Goal: Navigation & Orientation: Find specific page/section

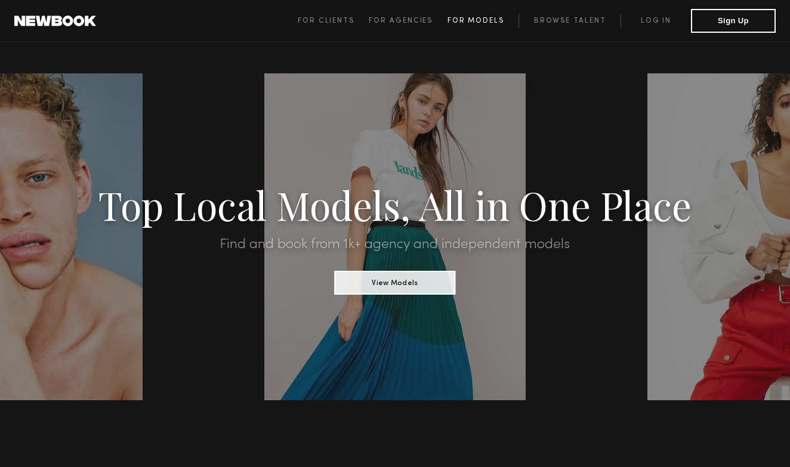
click at [478, 27] on link "For Models" at bounding box center [483, 21] width 72 height 14
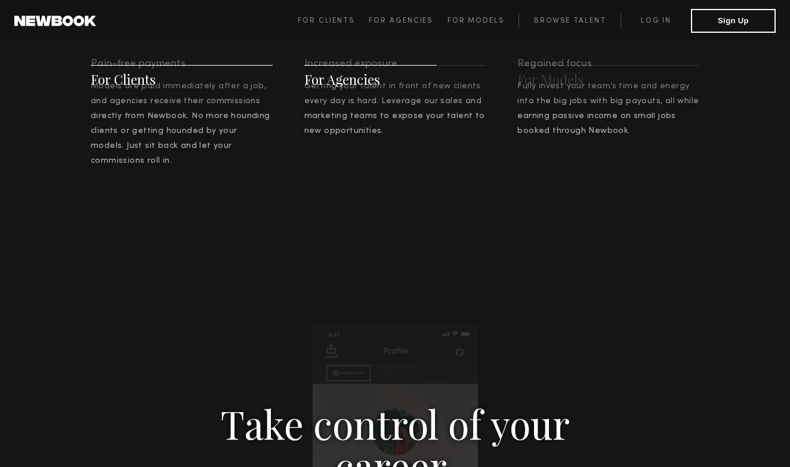
scroll to position [1531, 0]
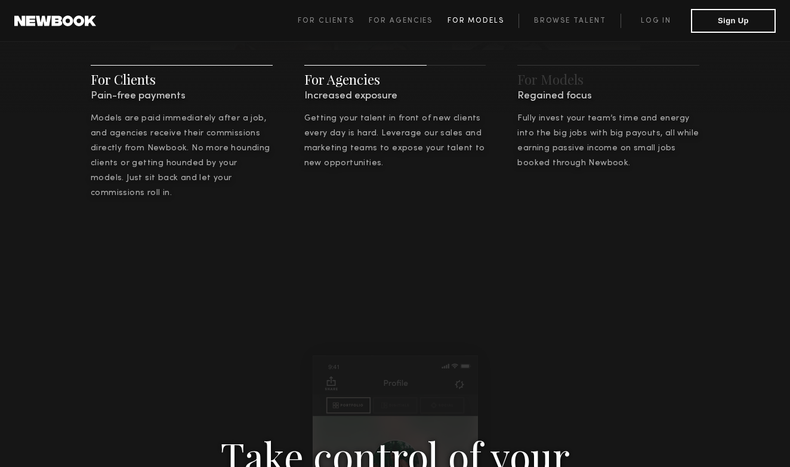
click at [487, 26] on link "For Models" at bounding box center [483, 21] width 72 height 14
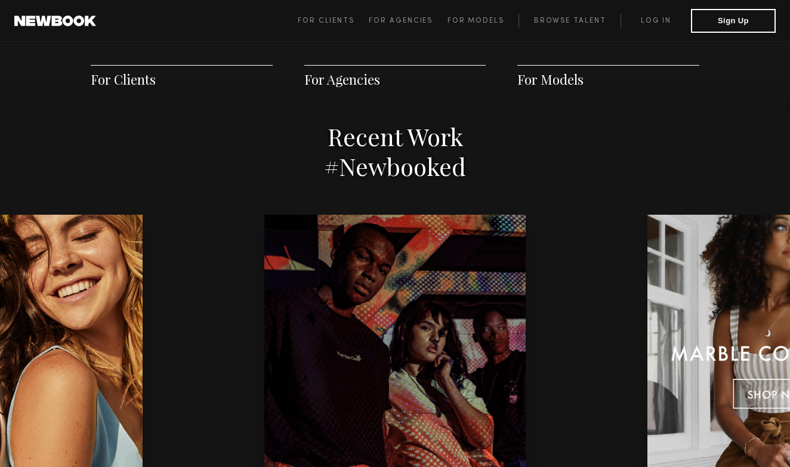
scroll to position [2363, 0]
click at [533, 46] on div "For Clients For Agencies For Models" at bounding box center [395, 77] width 790 height 72
click at [530, 70] on span "For Models" at bounding box center [550, 79] width 66 height 18
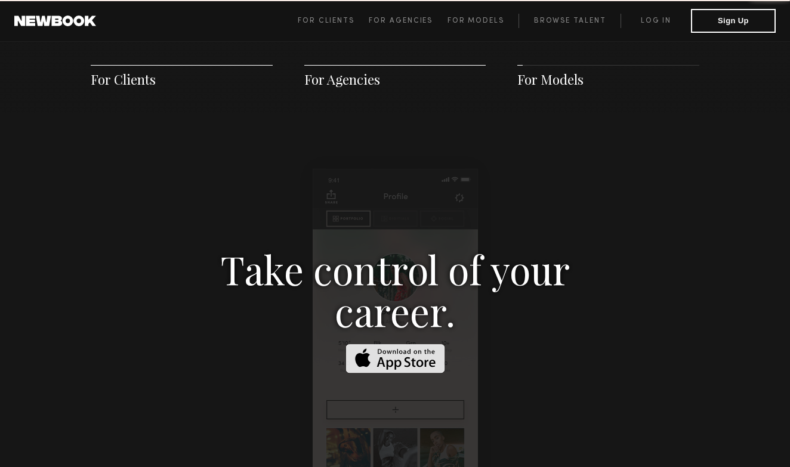
scroll to position [1716, 0]
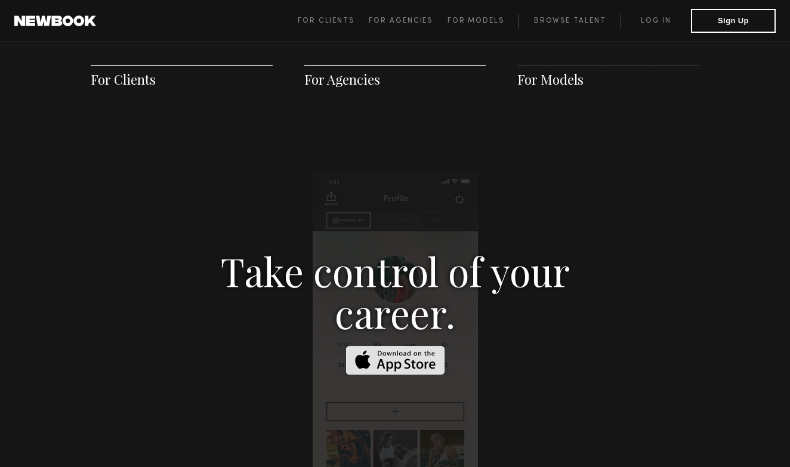
click at [544, 89] on div "For Clients For Agencies For Models" at bounding box center [395, 77] width 790 height 72
click at [544, 78] on span "For Models" at bounding box center [550, 79] width 66 height 18
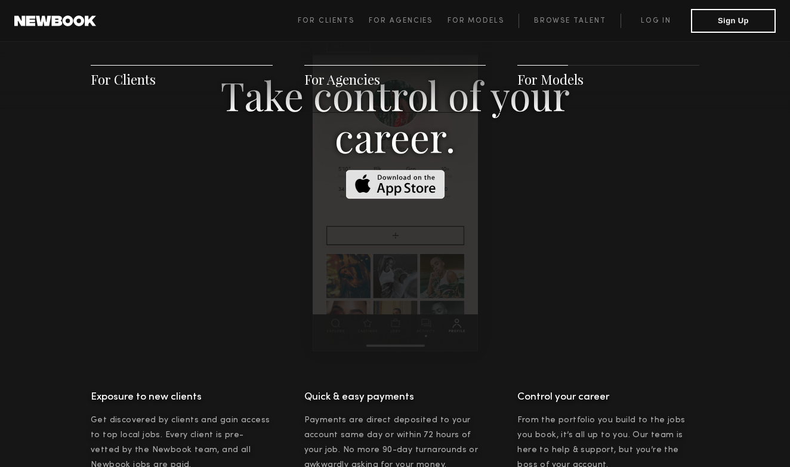
click at [562, 78] on span "For Models" at bounding box center [550, 79] width 66 height 18
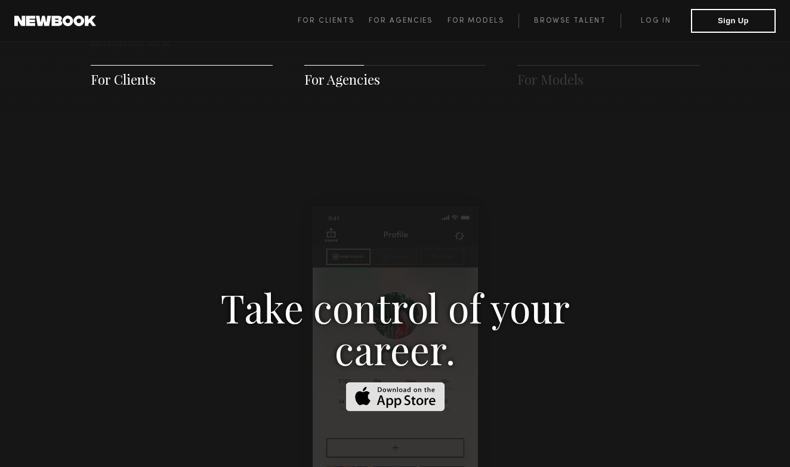
scroll to position [1224, 0]
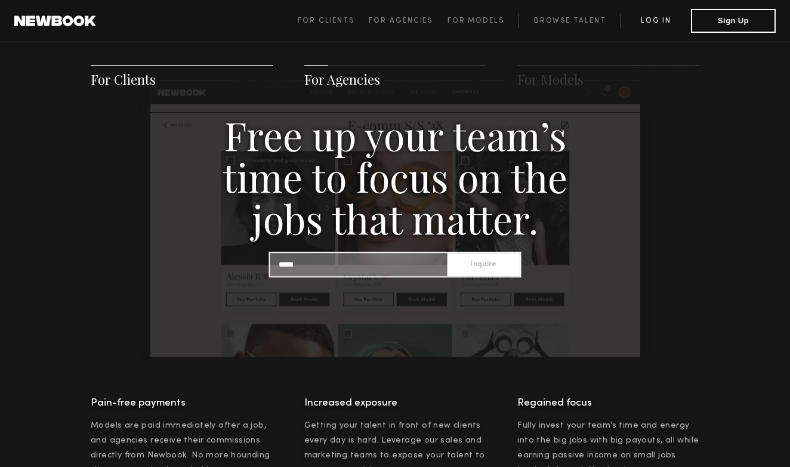
click at [654, 23] on link "Log in" at bounding box center [655, 21] width 70 height 14
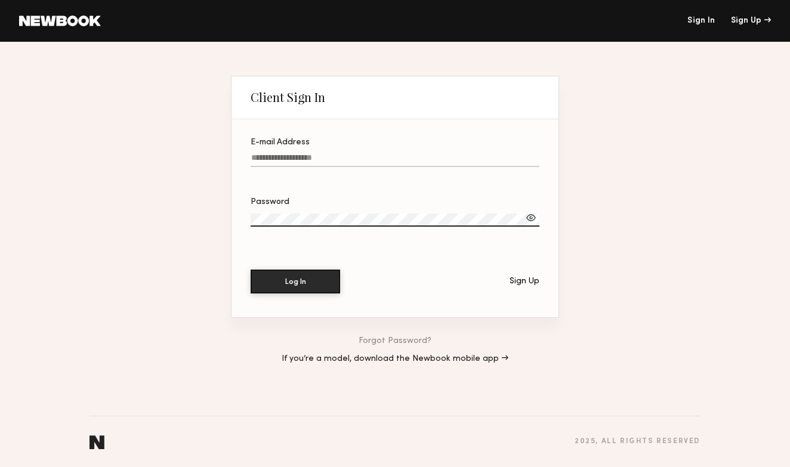
click at [419, 131] on section "E-mail Address Password Log In Sign Up" at bounding box center [394, 218] width 327 height 198
click at [697, 20] on link "Sign In" at bounding box center [700, 21] width 27 height 8
click at [363, 358] on link "If you’re a model, download the Newbook mobile app →" at bounding box center [394, 359] width 227 height 8
